Goal: Task Accomplishment & Management: Manage account settings

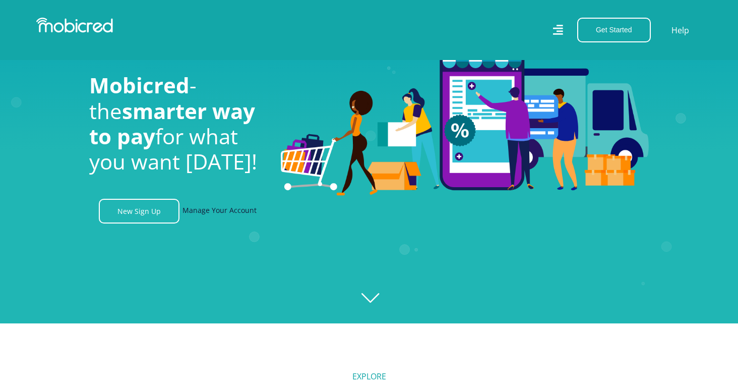
scroll to position [61, 0]
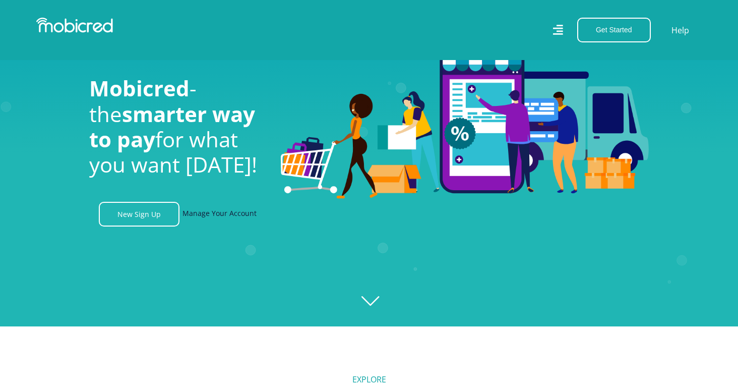
click at [232, 215] on link "Manage Your Account" at bounding box center [220, 214] width 74 height 25
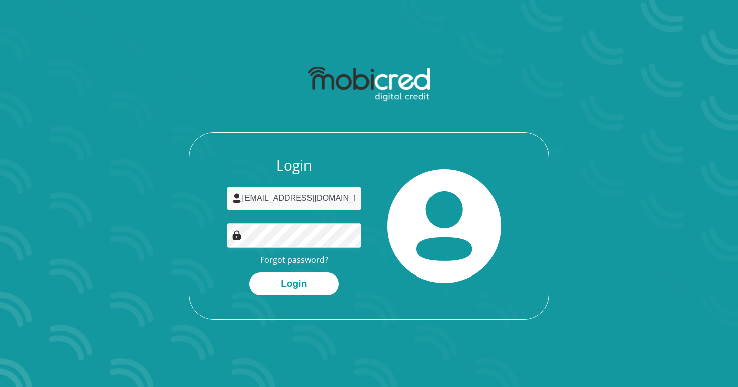
type input "[EMAIL_ADDRESS][DOMAIN_NAME]"
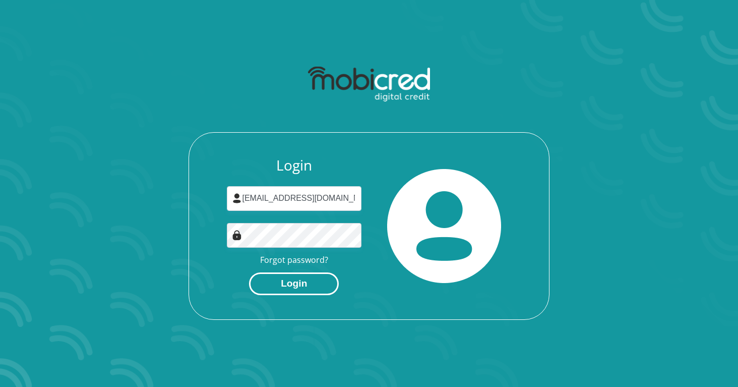
click at [308, 284] on button "Login" at bounding box center [294, 283] width 90 height 23
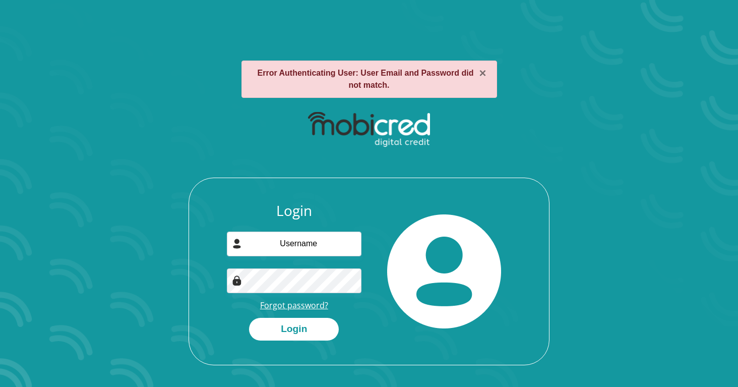
click at [292, 306] on link "Forgot password?" at bounding box center [294, 305] width 68 height 11
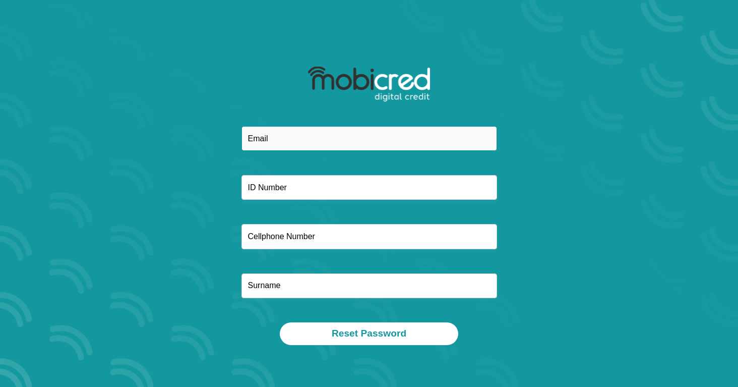
click at [310, 147] on input "email" at bounding box center [370, 138] width 256 height 25
type input "[EMAIL_ADDRESS][DOMAIN_NAME]"
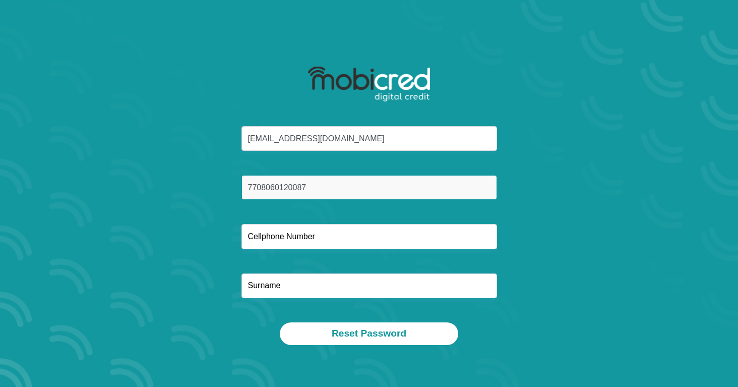
type input "7708060120087"
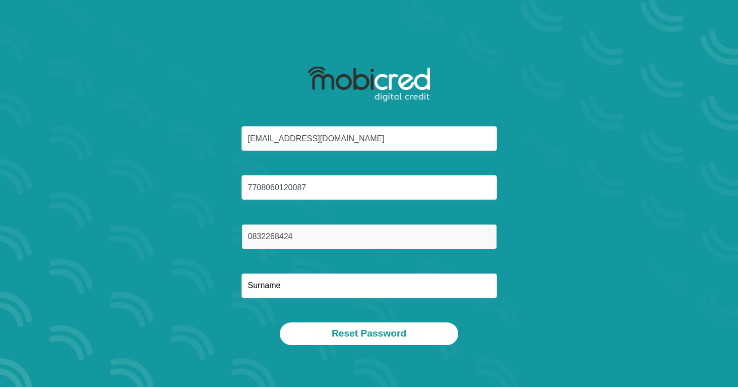
type input "0832268424"
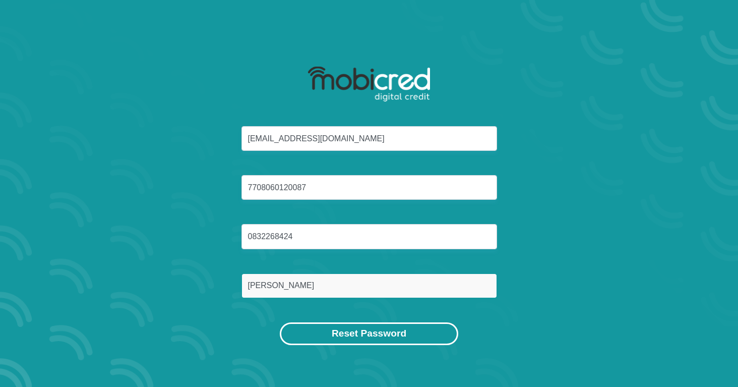
type input "Budler"
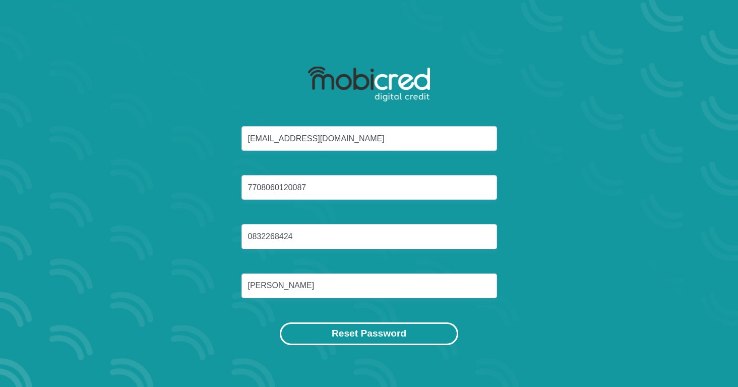
click at [370, 336] on button "Reset Password" at bounding box center [369, 333] width 179 height 23
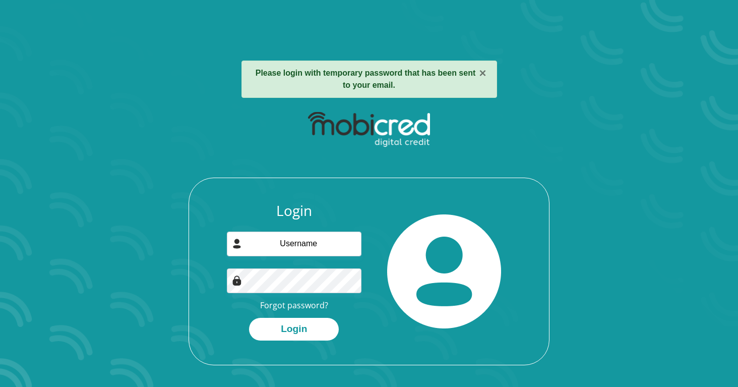
click at [311, 227] on div "Login Forgot password? Login" at bounding box center [294, 271] width 150 height 138
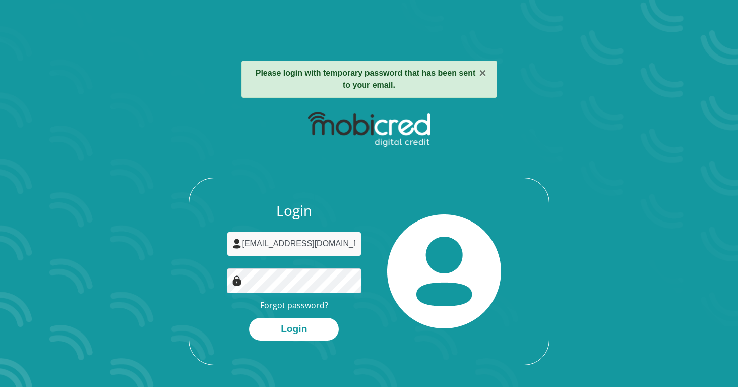
type input "[EMAIL_ADDRESS][DOMAIN_NAME]"
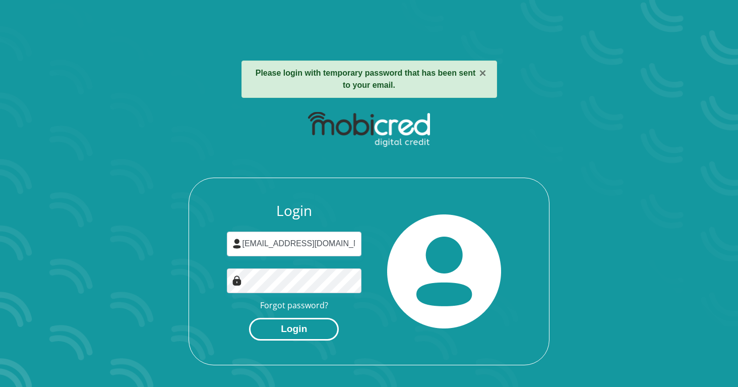
click at [278, 321] on button "Login" at bounding box center [294, 329] width 90 height 23
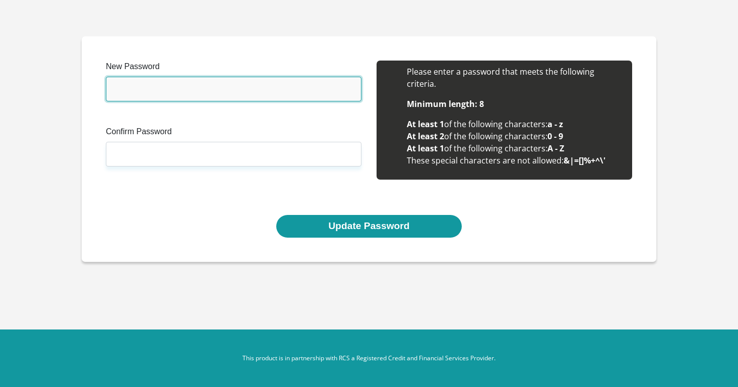
click at [260, 97] on input "New Password" at bounding box center [234, 89] width 256 height 25
type input "Asyouspeak123!!!"
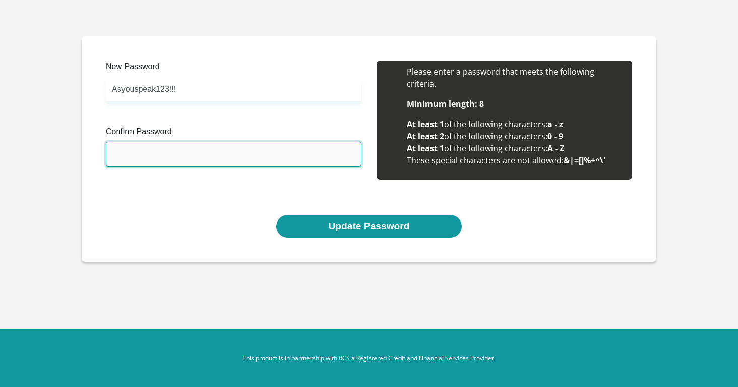
click at [226, 150] on input "Confirm Password" at bounding box center [234, 154] width 256 height 25
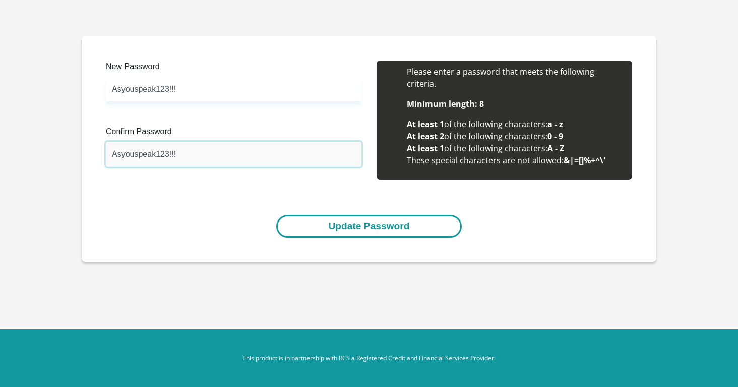
type input "Asyouspeak123!!!"
click at [347, 228] on button "Update Password" at bounding box center [368, 226] width 185 height 23
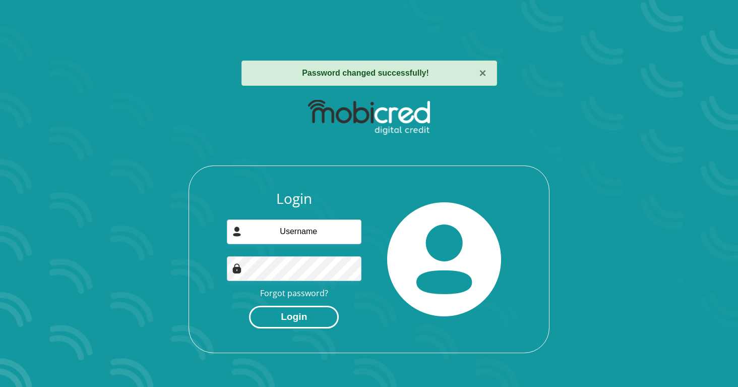
click at [311, 313] on button "Login" at bounding box center [294, 317] width 90 height 23
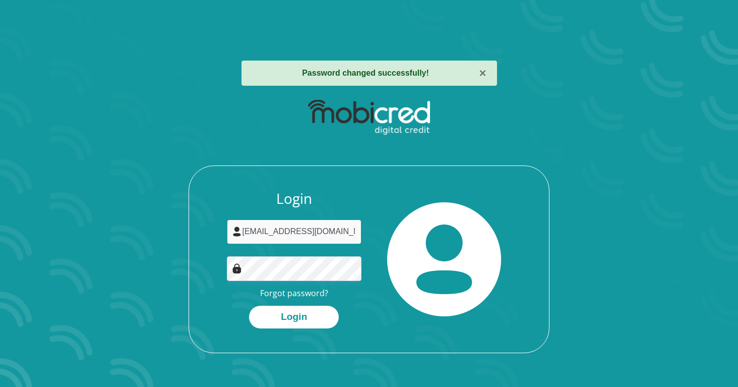
type input "ameliabudler@gmail.com"
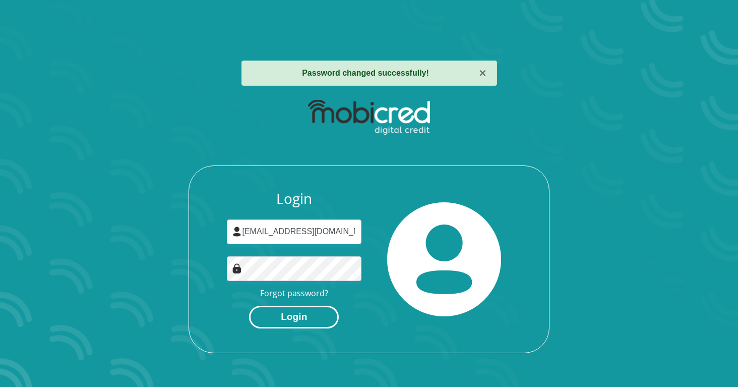
click at [316, 312] on button "Login" at bounding box center [294, 317] width 90 height 23
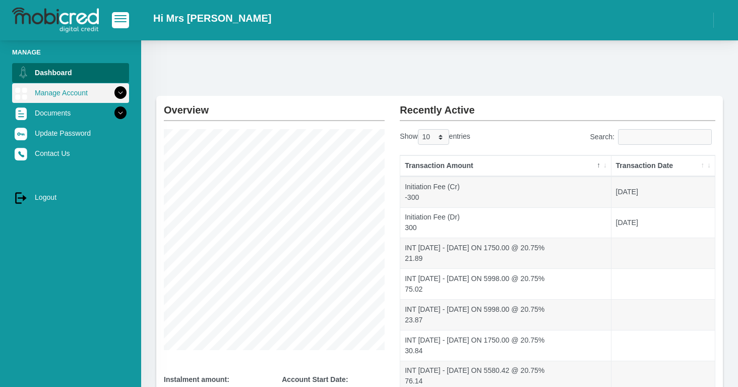
click at [74, 98] on link "Manage Account" at bounding box center [70, 92] width 117 height 19
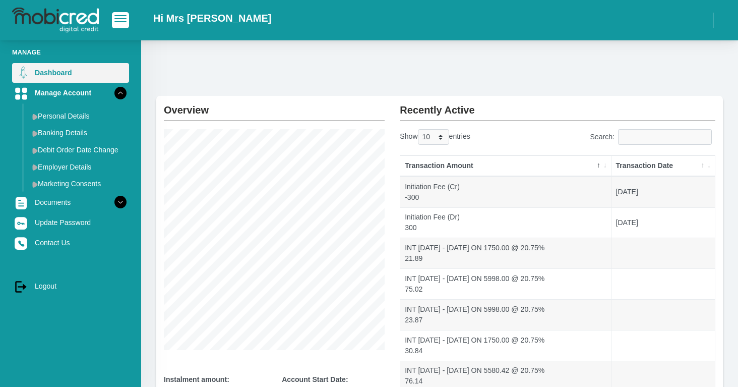
click at [67, 72] on link "Dashboard" at bounding box center [70, 72] width 117 height 19
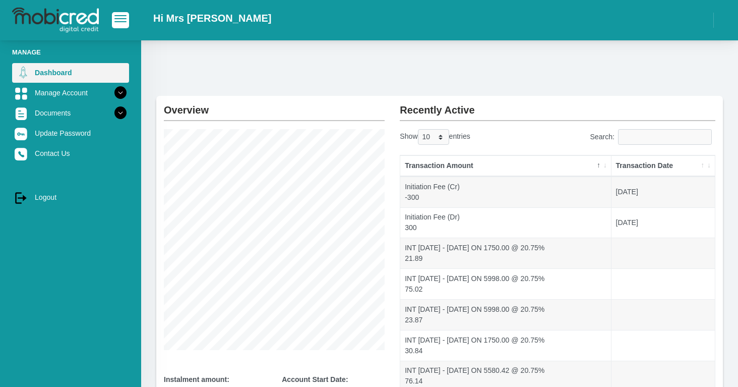
click at [54, 74] on link "Dashboard" at bounding box center [70, 72] width 117 height 19
